Goal: Find specific page/section: Find specific page/section

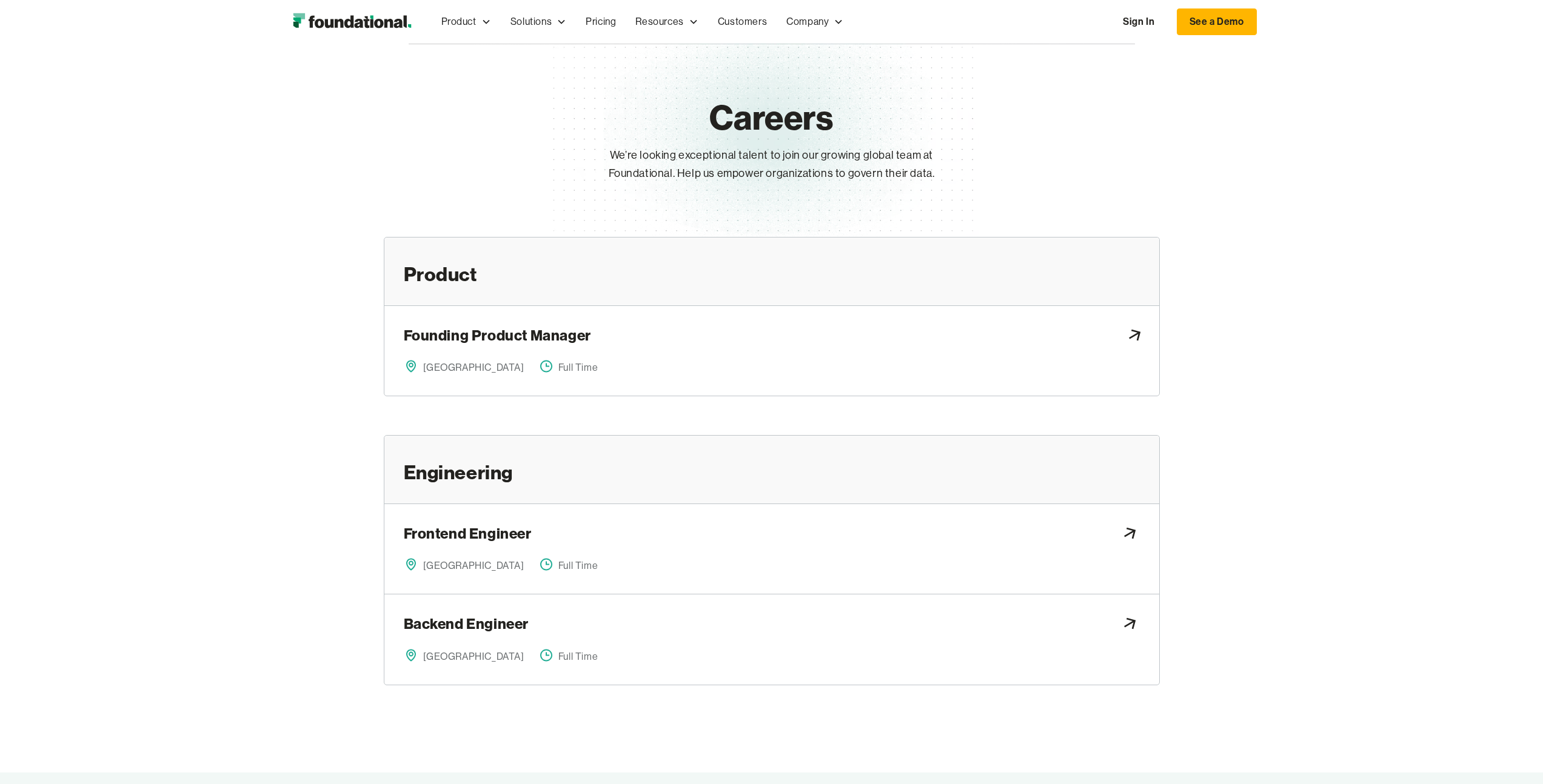
click at [753, 336] on div "Founding Product Manager" at bounding box center [772, 337] width 736 height 24
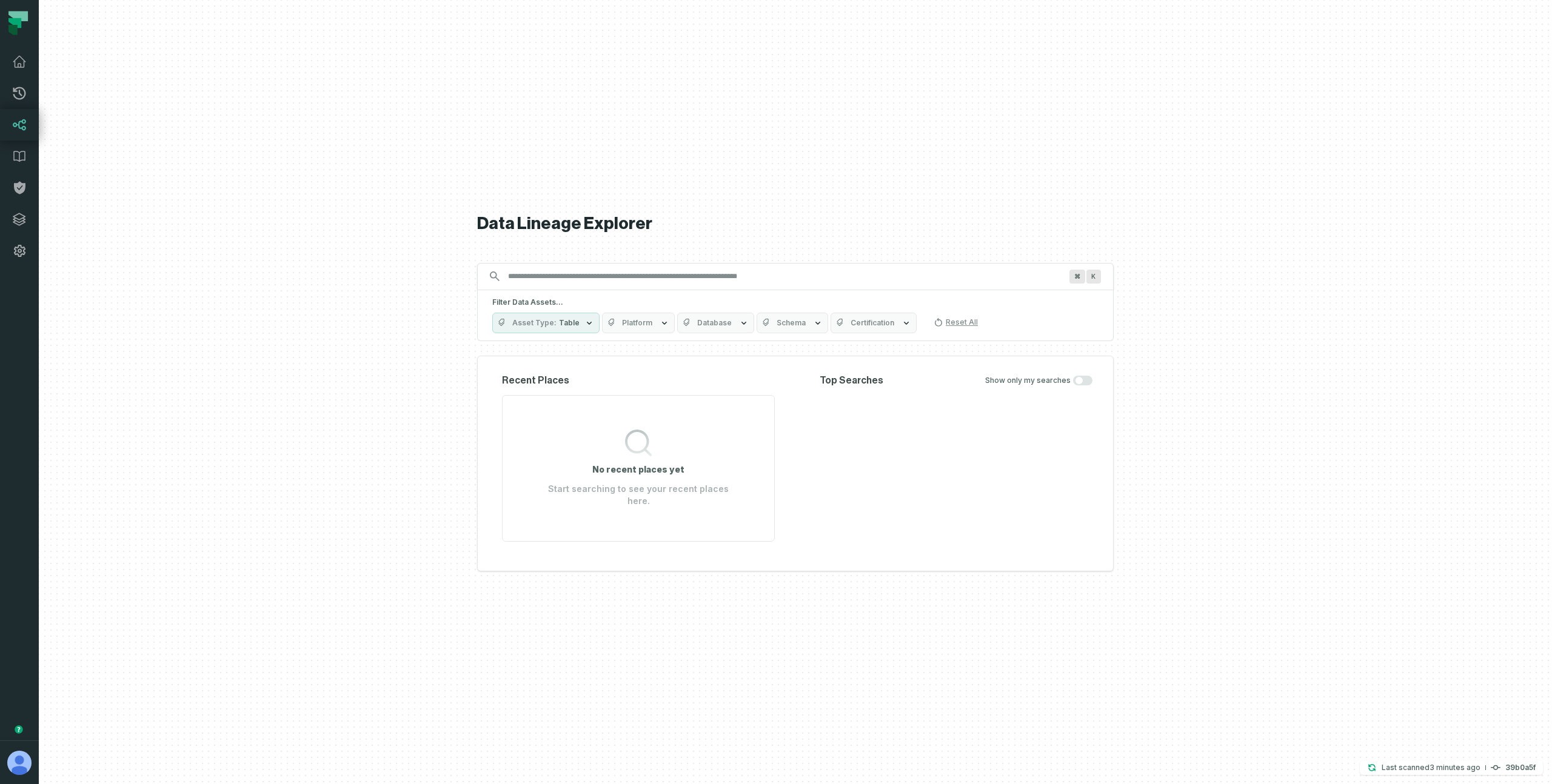
click at [876, 145] on div "Data Lineage Explorer Search for assets across the organization ⌘ K Filter Data…" at bounding box center [796, 392] width 636 height 784
